Goal: Navigation & Orientation: Understand site structure

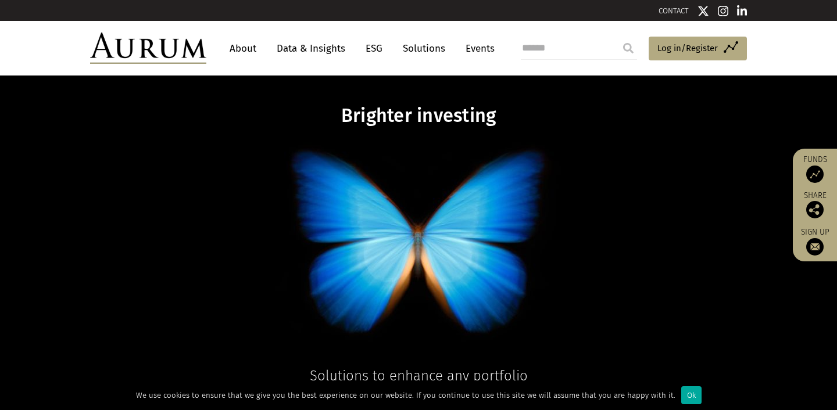
click at [233, 52] on link "About" at bounding box center [243, 48] width 38 height 21
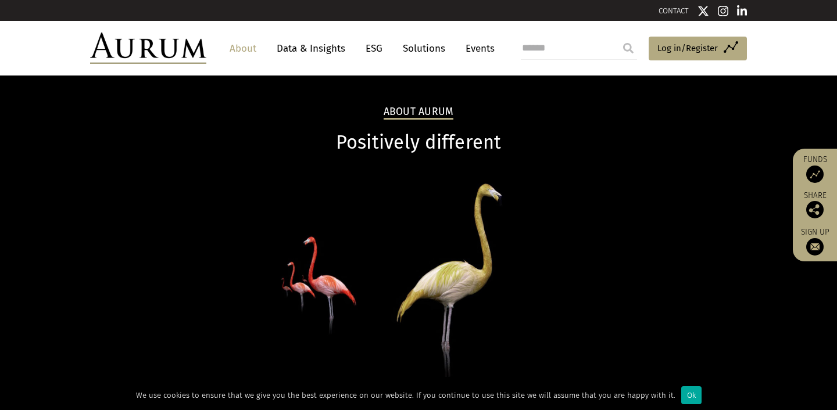
click at [340, 56] on link "Data & Insights" at bounding box center [311, 48] width 80 height 21
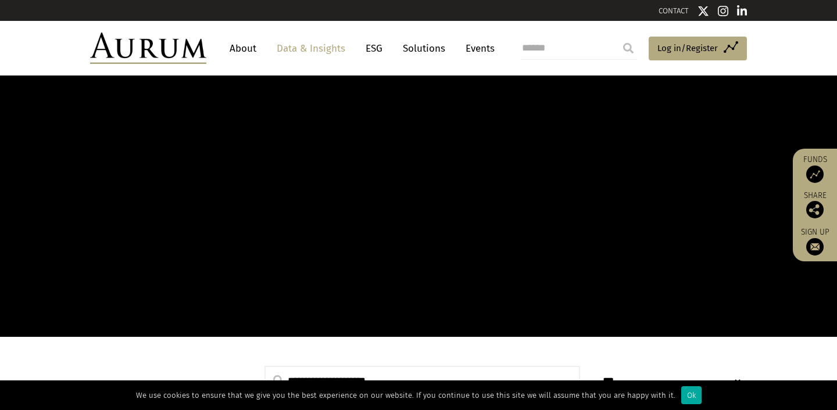
click at [377, 46] on link "ESG" at bounding box center [374, 48] width 28 height 21
